Goal: Check status

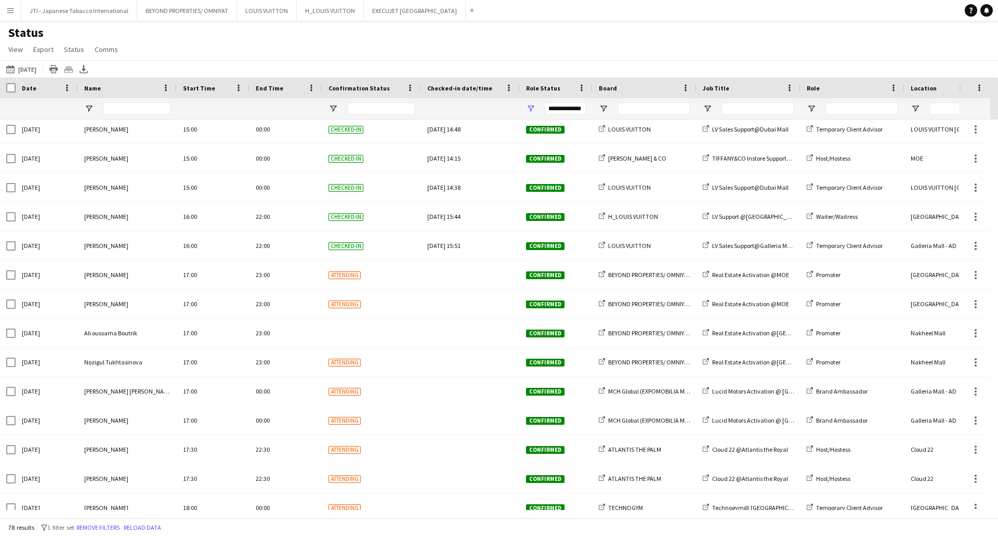
scroll to position [1880, 0]
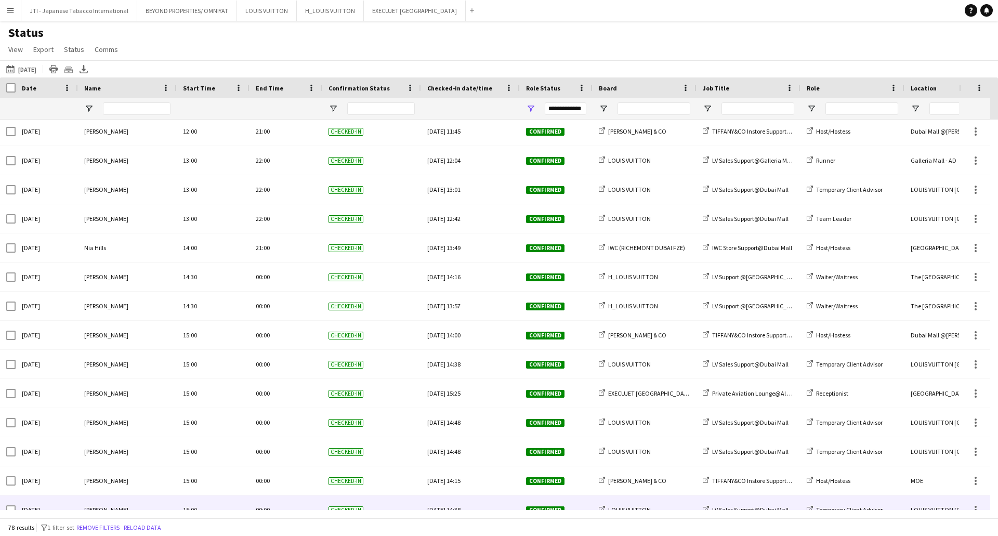
scroll to position [1880, 0]
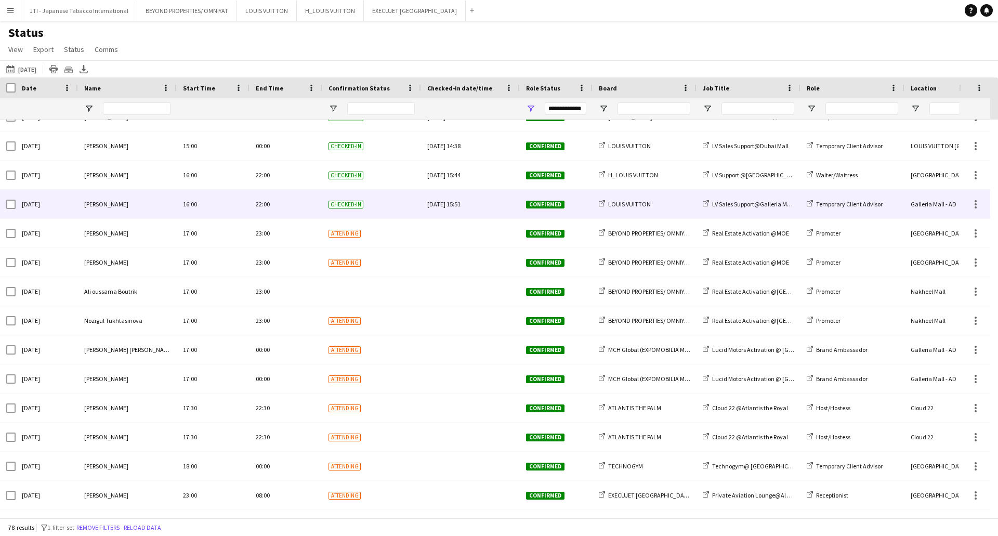
scroll to position [1880, 0]
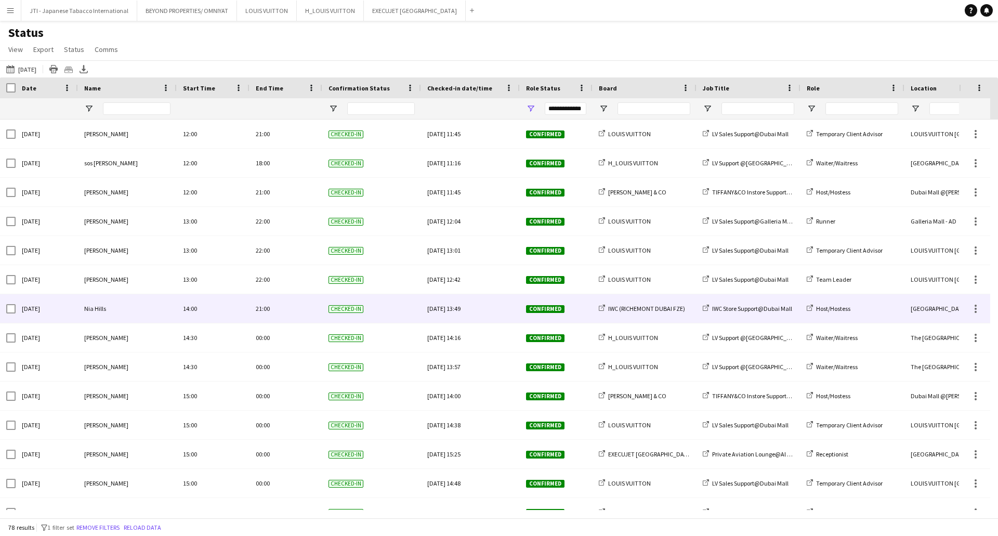
scroll to position [1880, 0]
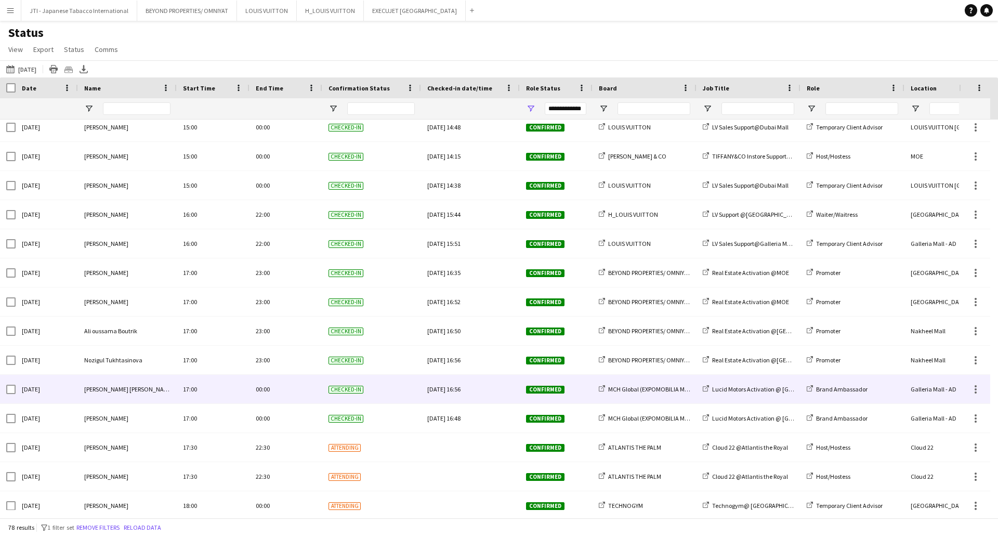
scroll to position [1880, 0]
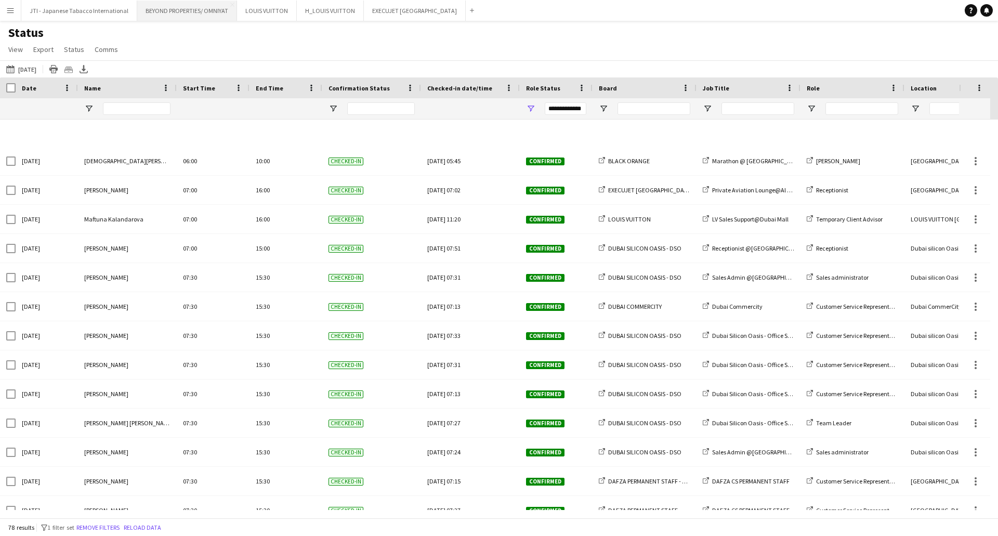
scroll to position [884, 0]
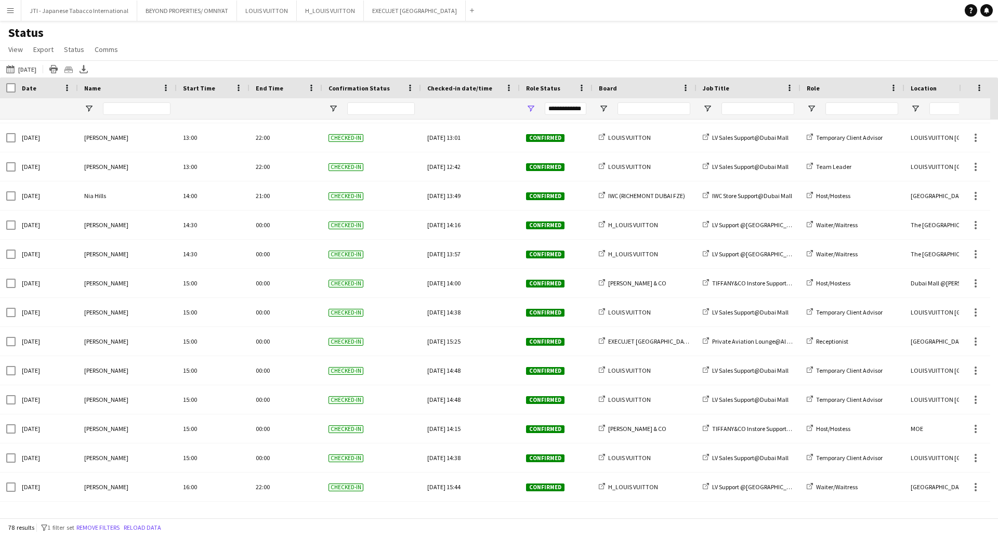
scroll to position [1880, 0]
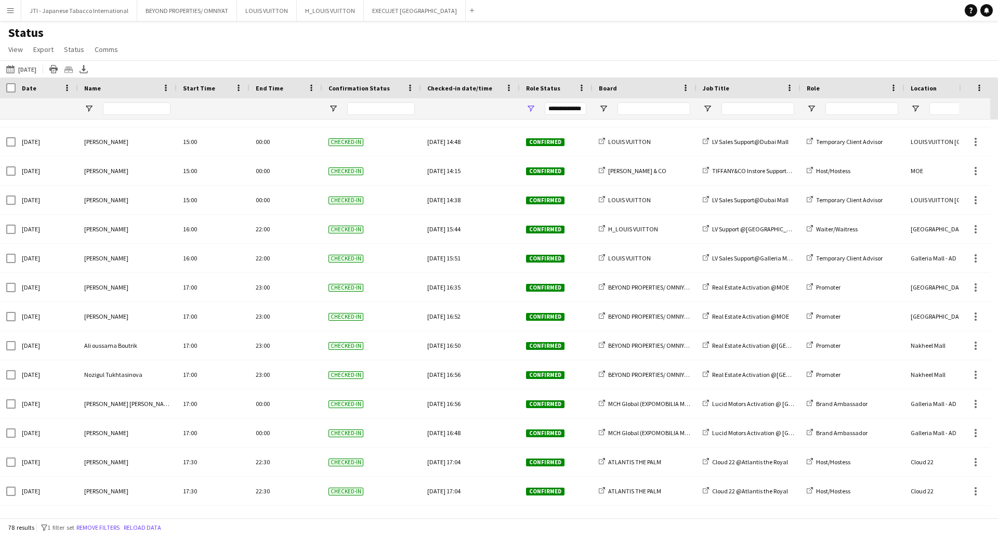
scroll to position [1880, 0]
